Goal: Find specific page/section: Find specific page/section

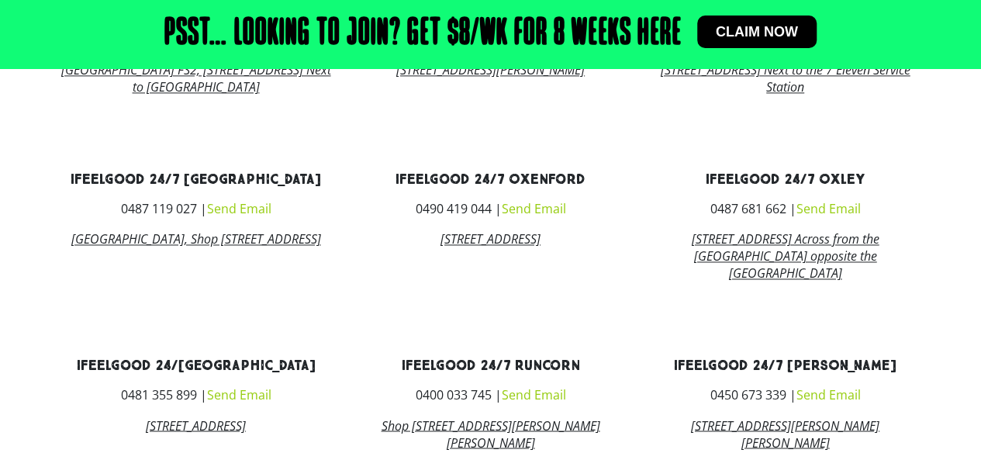
scroll to position [1242, 0]
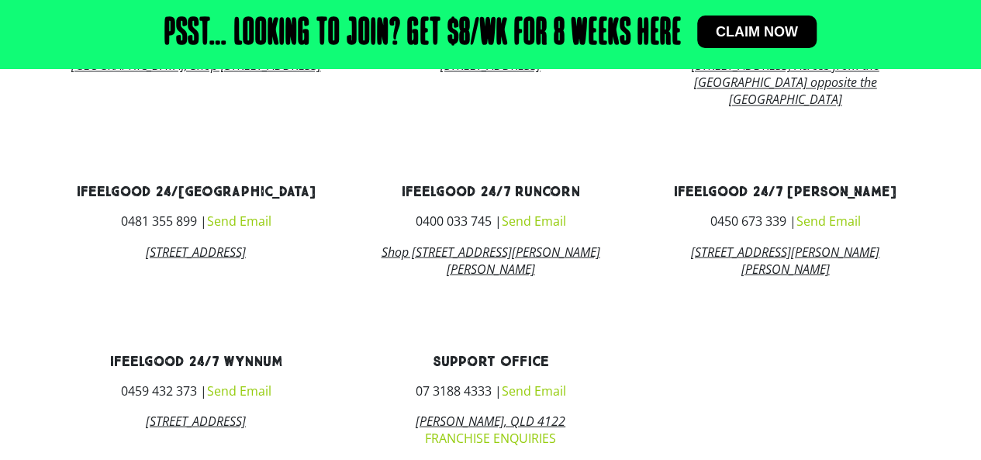
click at [196, 201] on link "ifeelgood 24/[GEOGRAPHIC_DATA]" at bounding box center [195, 192] width 239 height 18
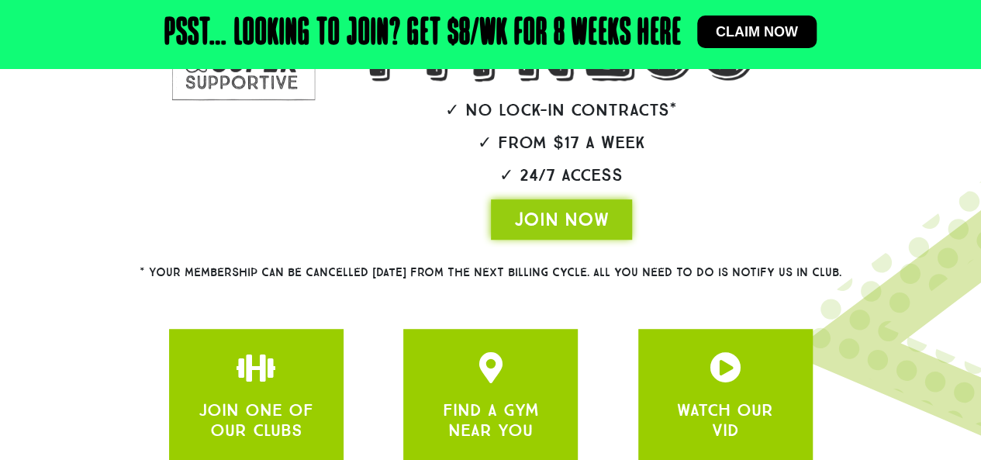
scroll to position [498, 0]
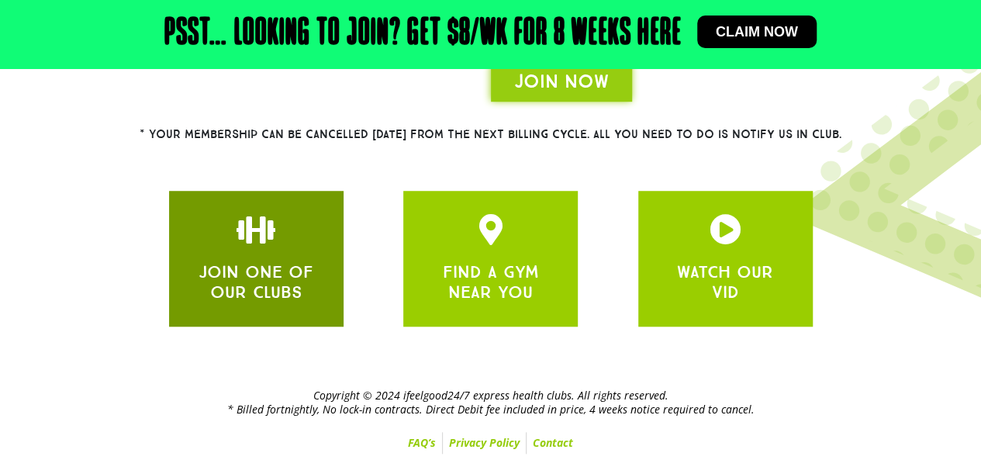
click at [337, 241] on div "JOIN ONE OF OUR CLUBS" at bounding box center [256, 259] width 175 height 136
click at [275, 252] on div "JOIN ONE OF OUR CLUBS" at bounding box center [256, 258] width 128 height 89
click at [276, 252] on div "JOIN ONE OF OUR CLUBS" at bounding box center [256, 258] width 128 height 89
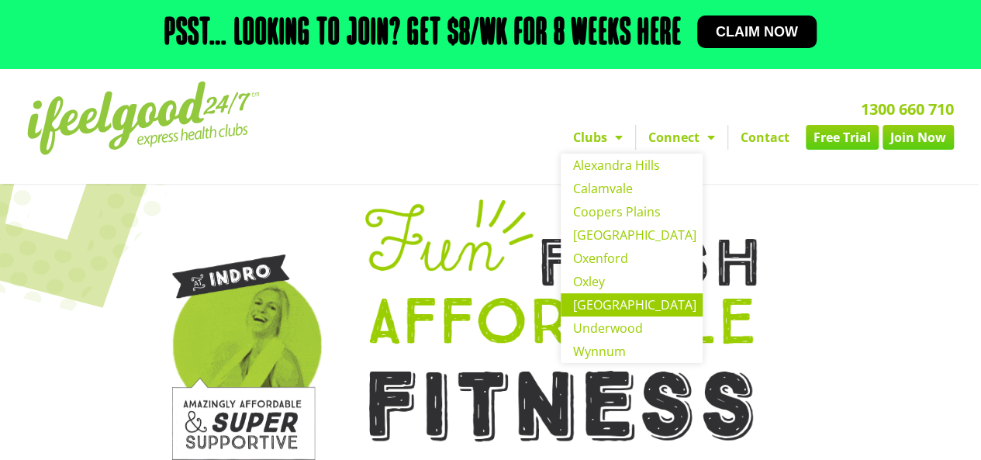
click at [604, 312] on link "[GEOGRAPHIC_DATA]" at bounding box center [632, 304] width 142 height 23
